Goal: Find specific page/section: Find specific page/section

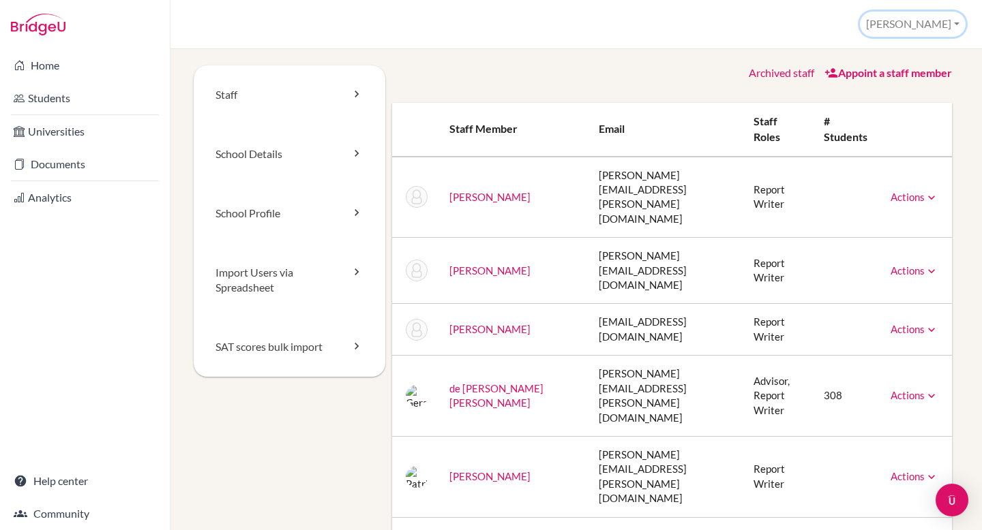
click at [939, 14] on button "[PERSON_NAME]" at bounding box center [913, 24] width 106 height 25
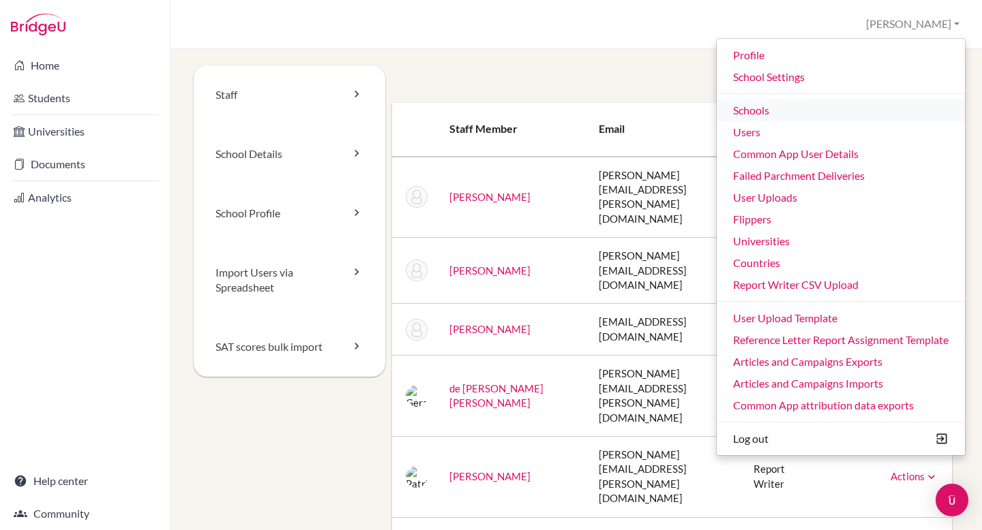
click at [842, 102] on link "Schools" at bounding box center [840, 111] width 248 height 22
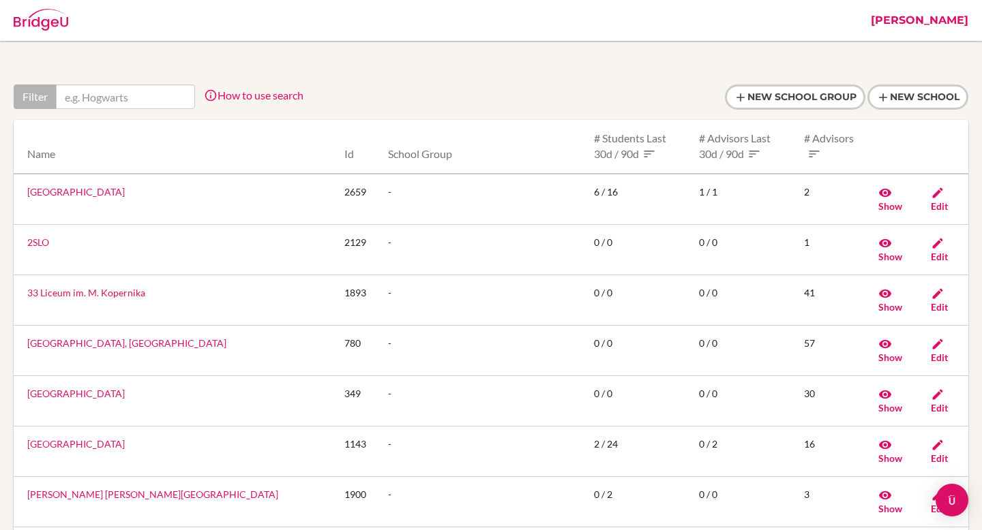
click at [110, 93] on input "text" at bounding box center [125, 97] width 139 height 25
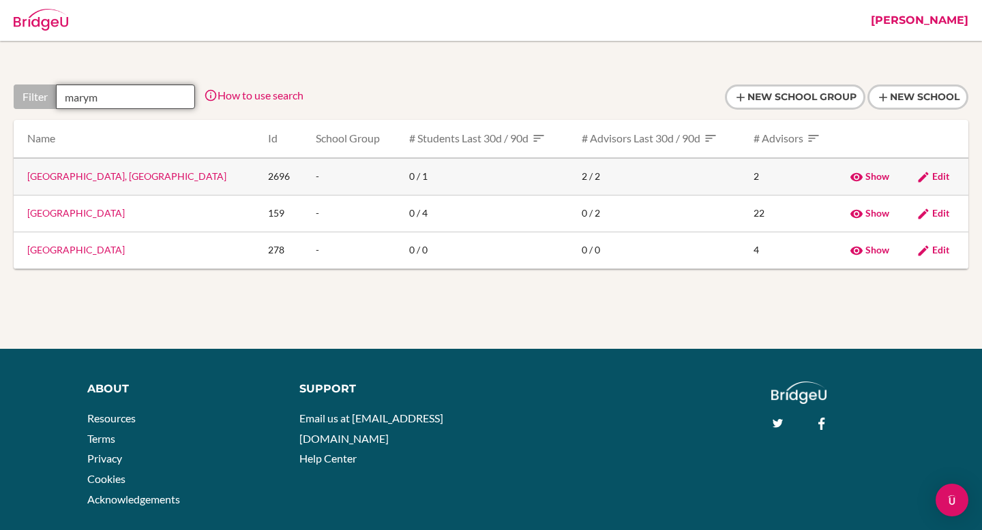
type input "marym"
click at [93, 182] on link "Colegio Marymount, Medellin" at bounding box center [126, 176] width 199 height 12
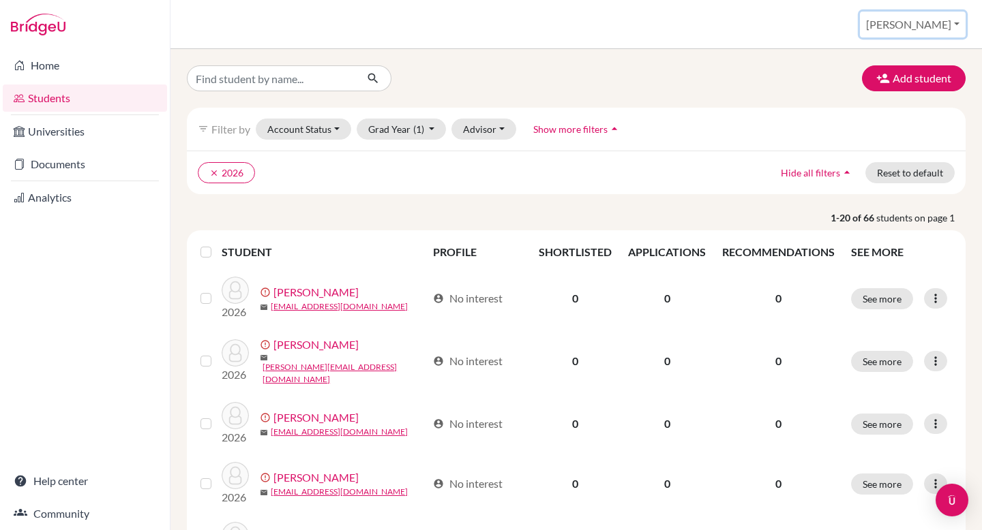
click at [911, 31] on button "[PERSON_NAME]" at bounding box center [913, 25] width 106 height 26
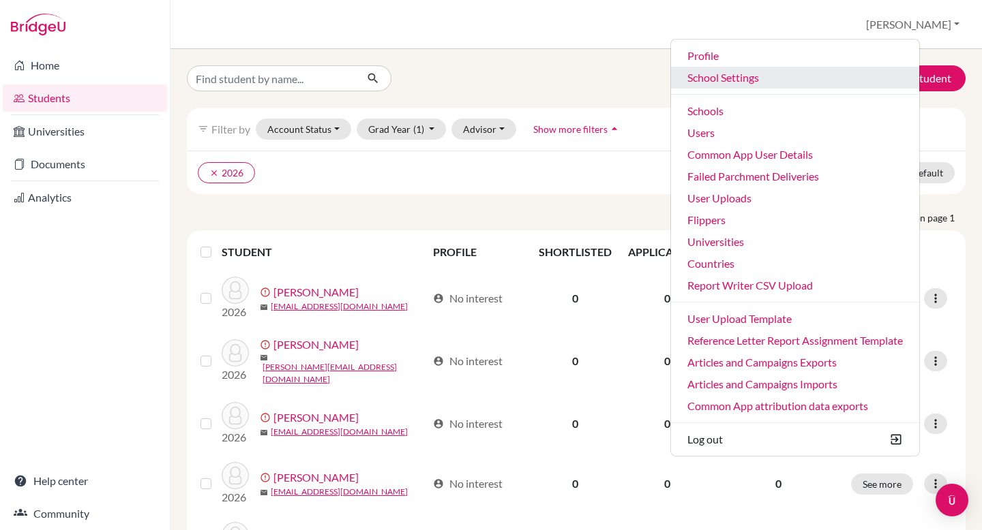
click at [769, 76] on link "School Settings" at bounding box center [795, 78] width 248 height 22
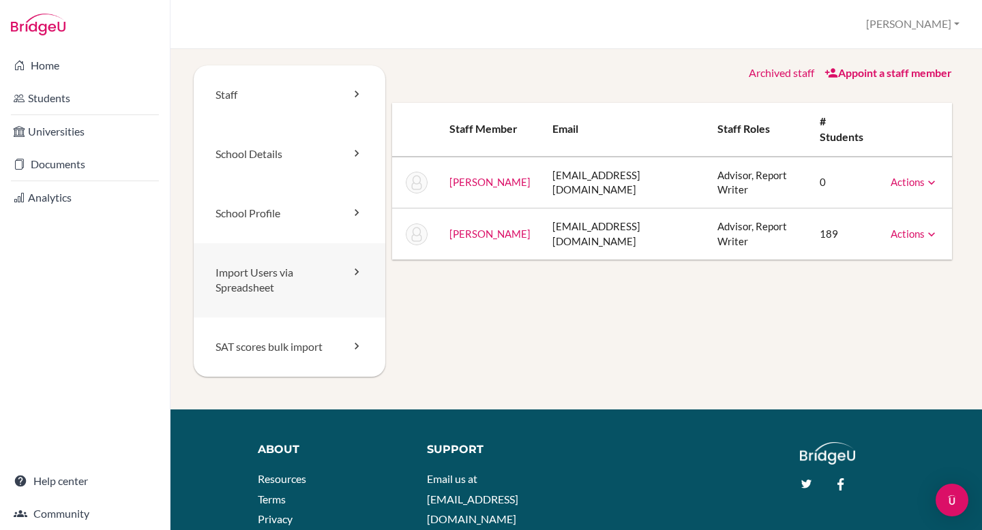
click at [288, 267] on link "Import Users via Spreadsheet" at bounding box center [290, 280] width 192 height 75
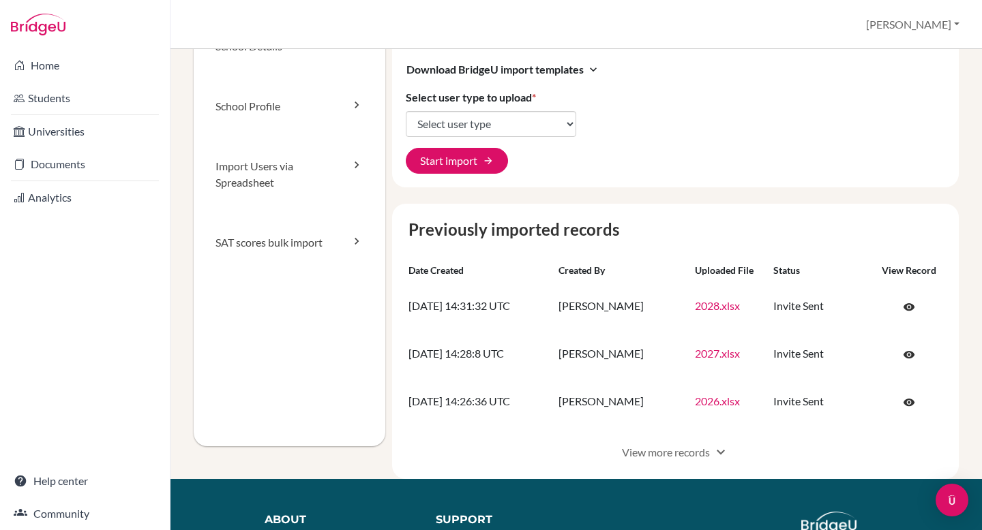
scroll to position [133, 0]
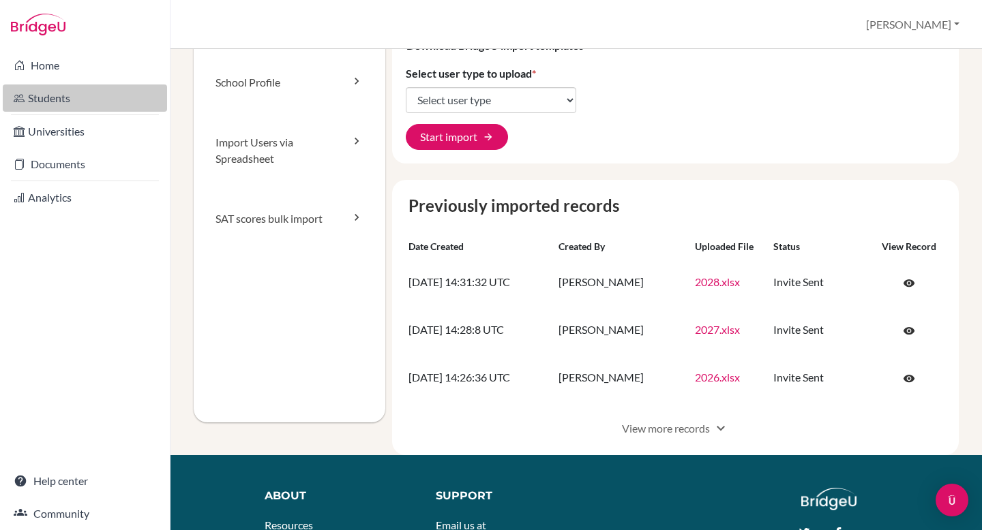
click at [57, 91] on link "Students" at bounding box center [85, 98] width 164 height 27
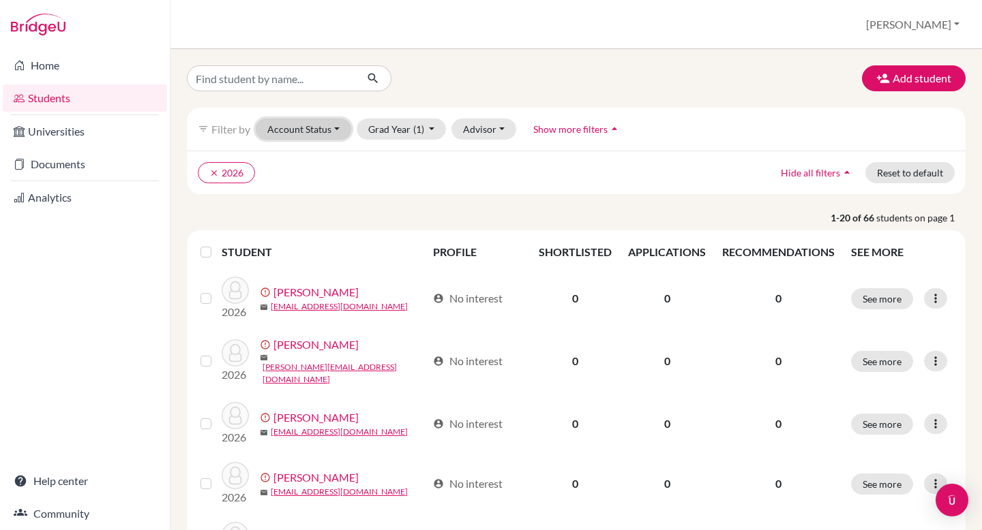
click at [314, 129] on button "Account Status" at bounding box center [303, 129] width 95 height 21
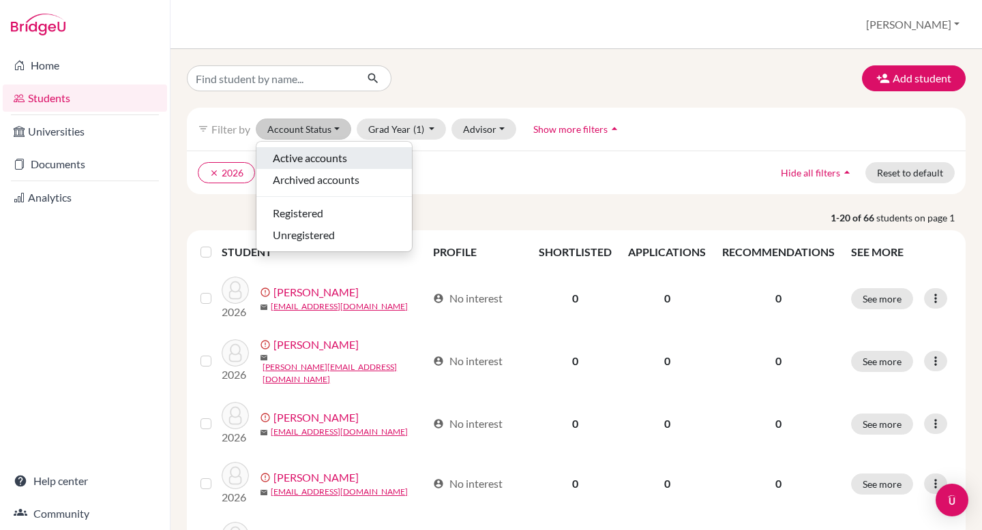
click at [304, 157] on span "Active accounts" at bounding box center [310, 158] width 74 height 16
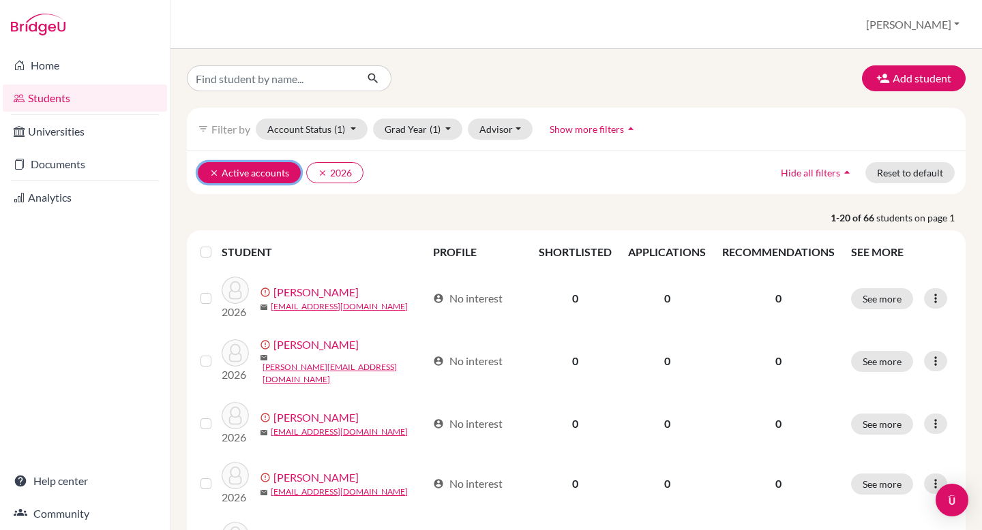
click at [210, 172] on icon "clear" at bounding box center [214, 173] width 10 height 10
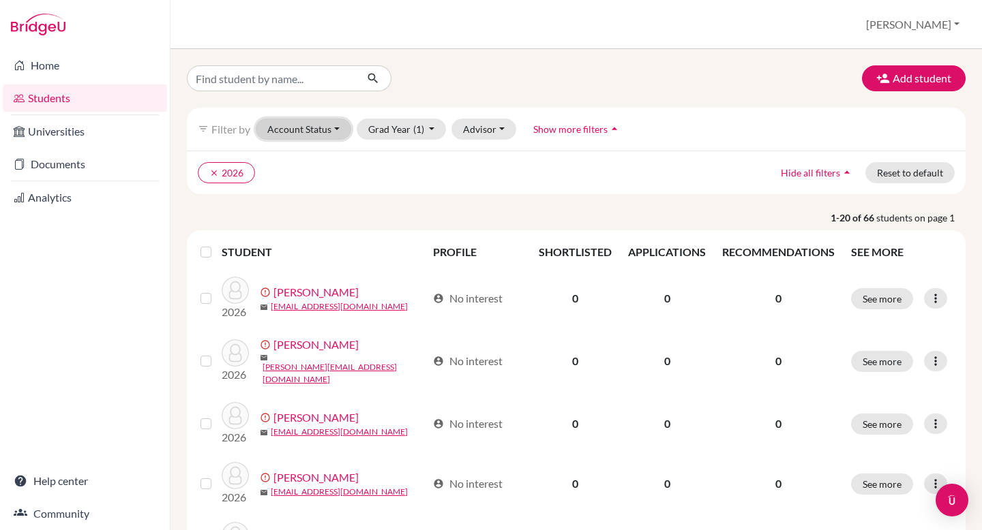
click at [290, 132] on button "Account Status" at bounding box center [303, 129] width 95 height 21
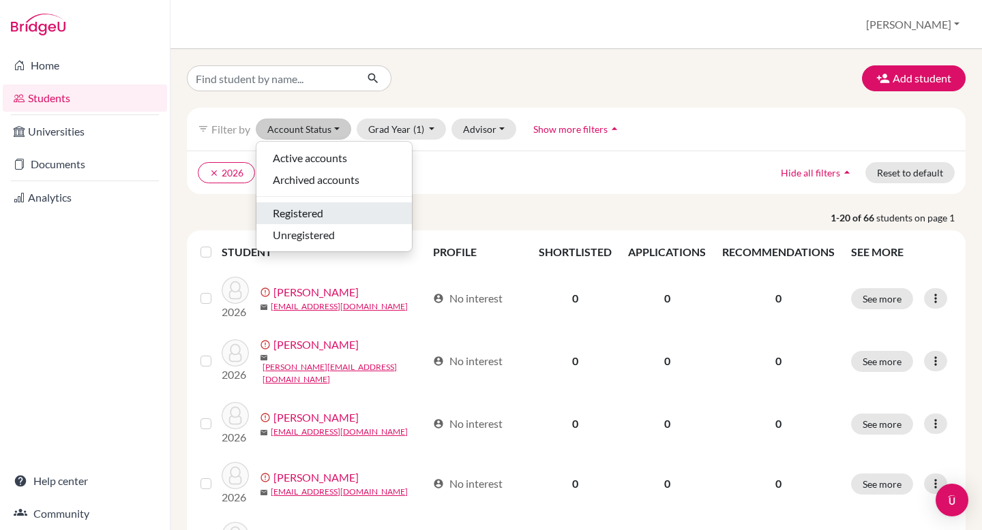
click at [293, 215] on span "Registered" at bounding box center [298, 213] width 50 height 16
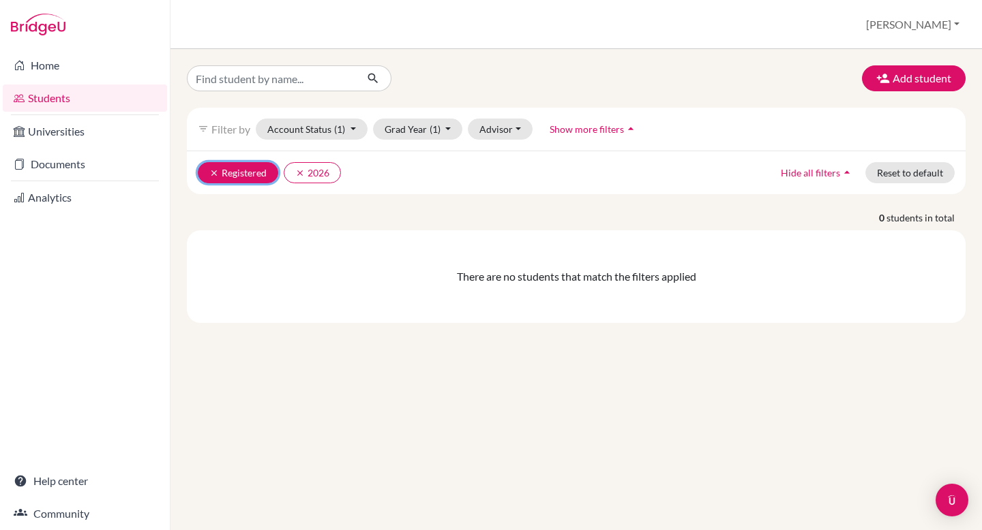
click at [213, 170] on icon "clear" at bounding box center [214, 173] width 10 height 10
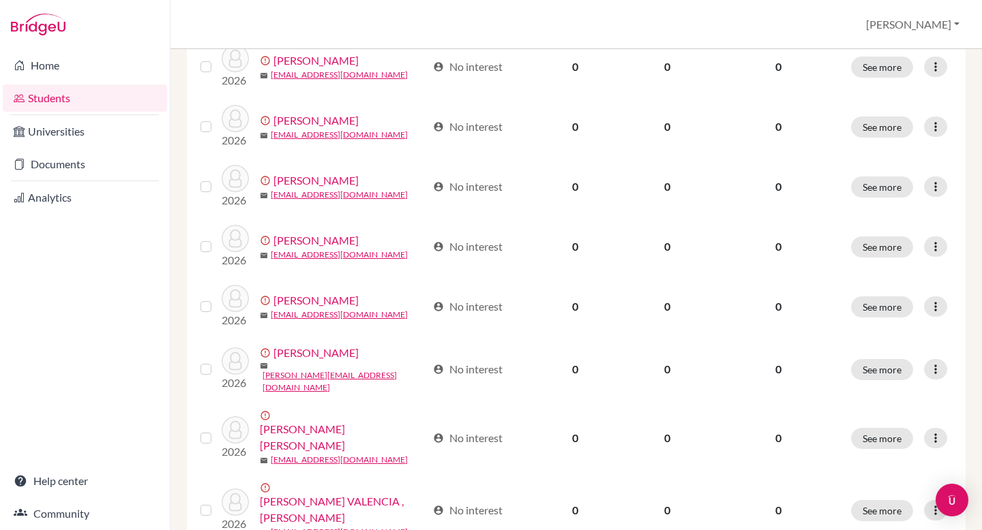
scroll to position [1054, 0]
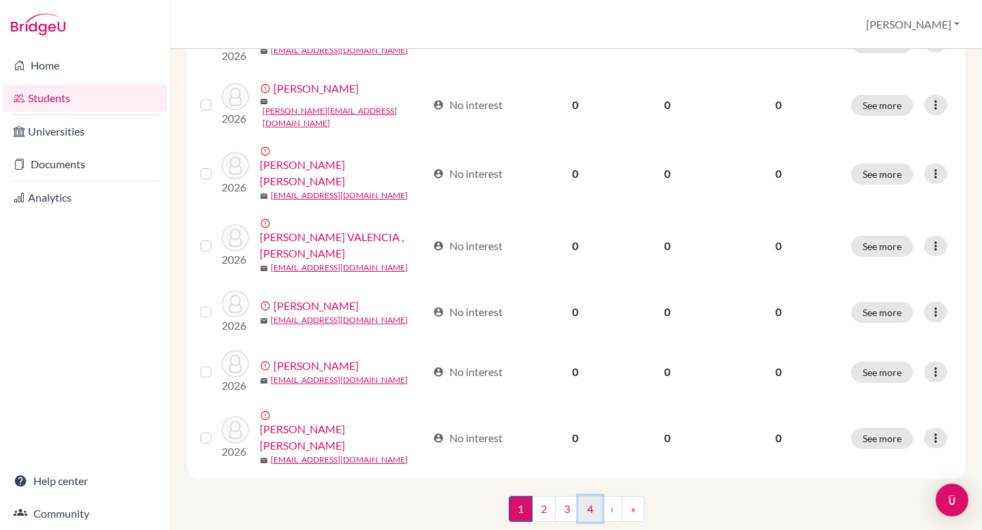
click at [581, 496] on link "4" at bounding box center [590, 509] width 24 height 26
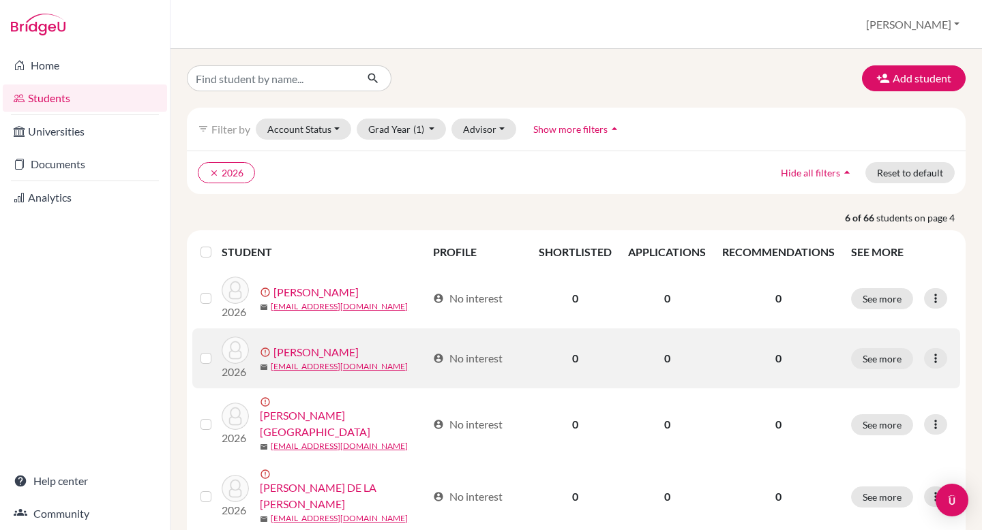
scroll to position [189, 0]
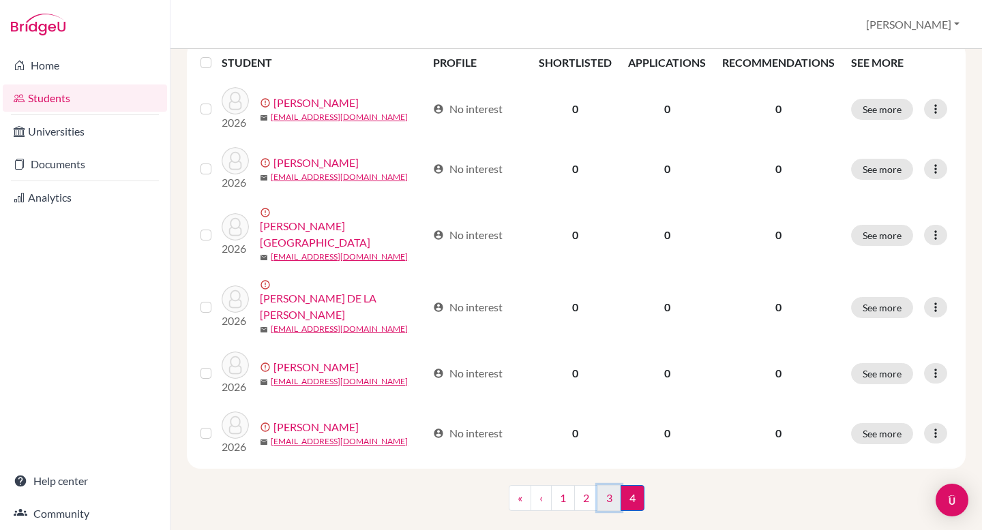
click at [609, 485] on link "3" at bounding box center [609, 498] width 24 height 26
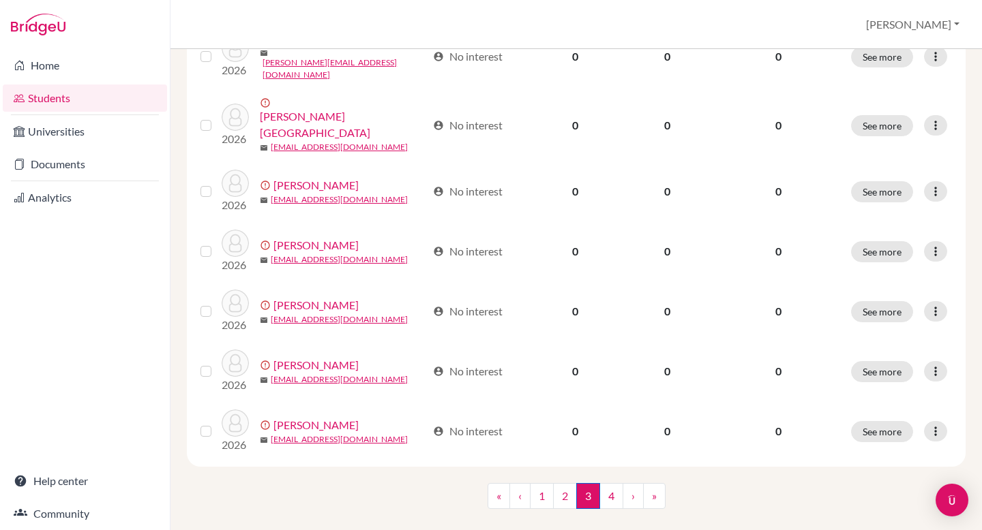
scroll to position [1066, 0]
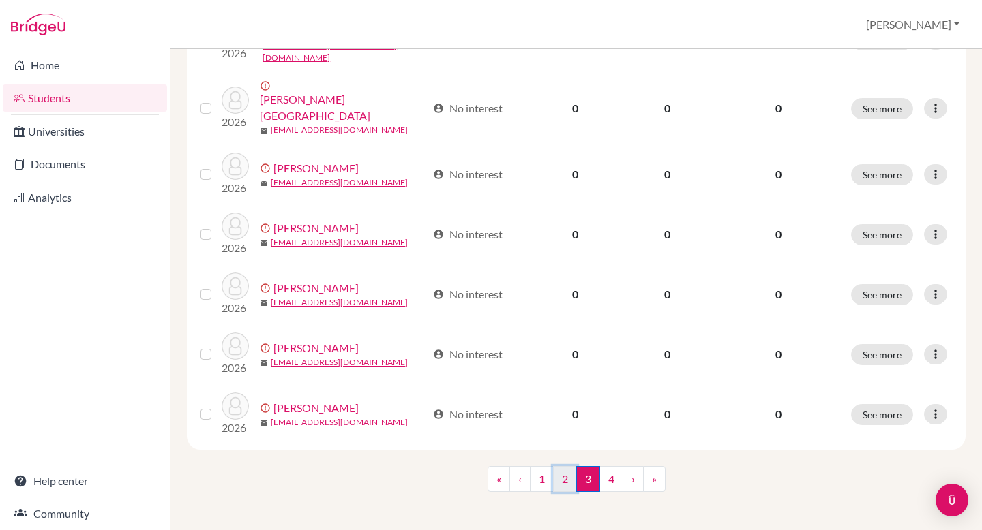
click at [559, 469] on link "2" at bounding box center [565, 479] width 24 height 26
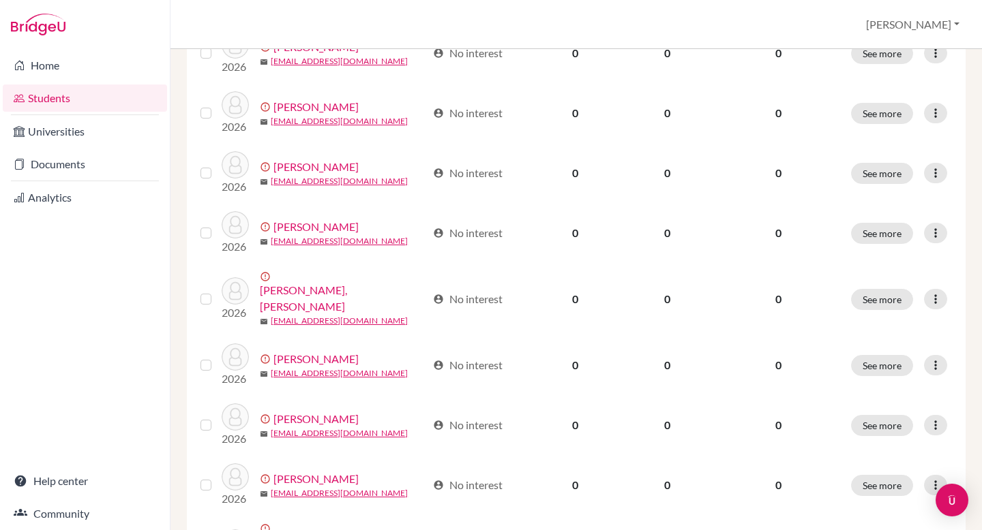
scroll to position [1066, 0]
